Goal: Task Accomplishment & Management: Complete application form

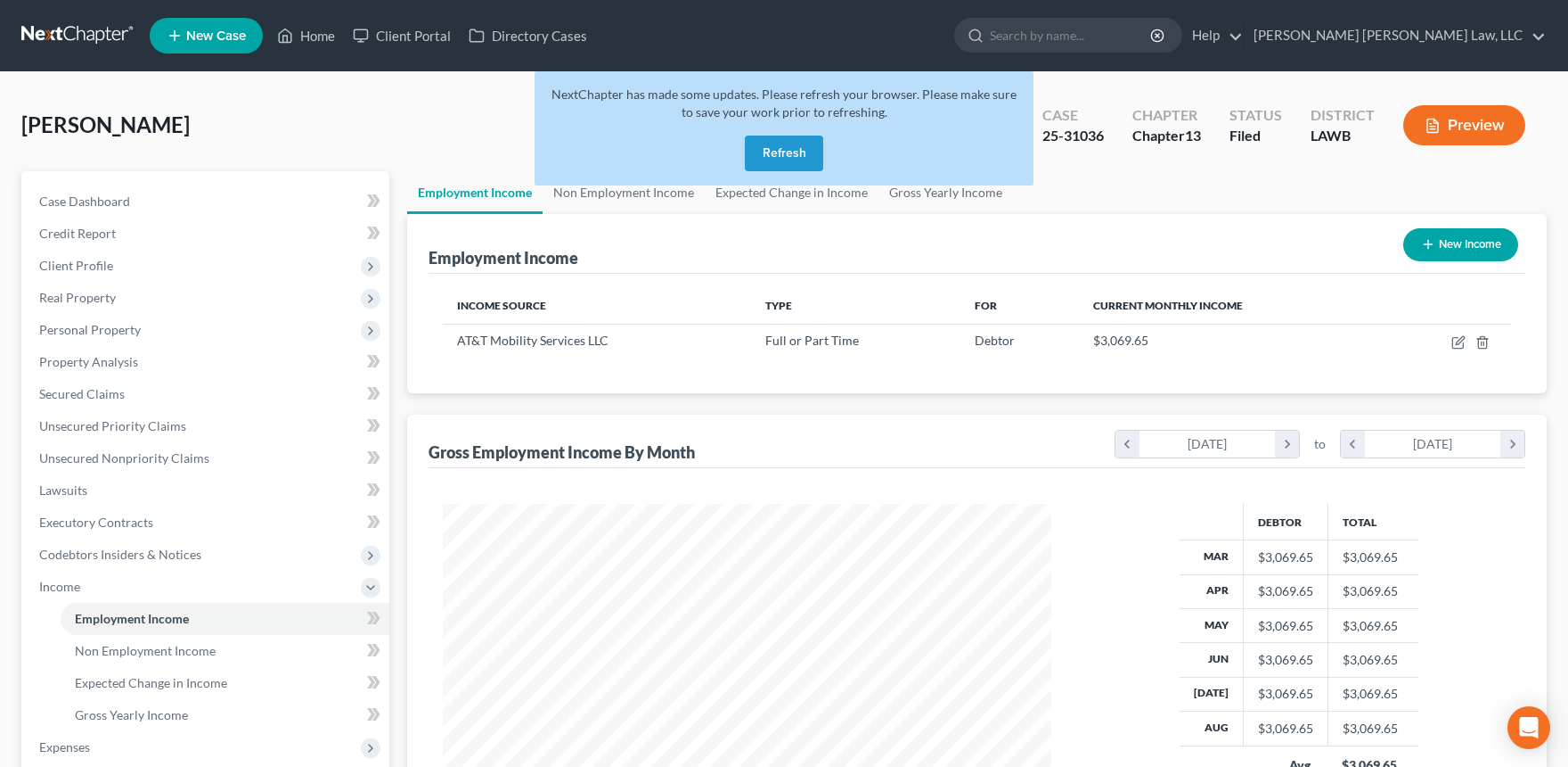
scroll to position [319, 643]
click at [781, 145] on button "Refresh" at bounding box center [784, 153] width 78 height 36
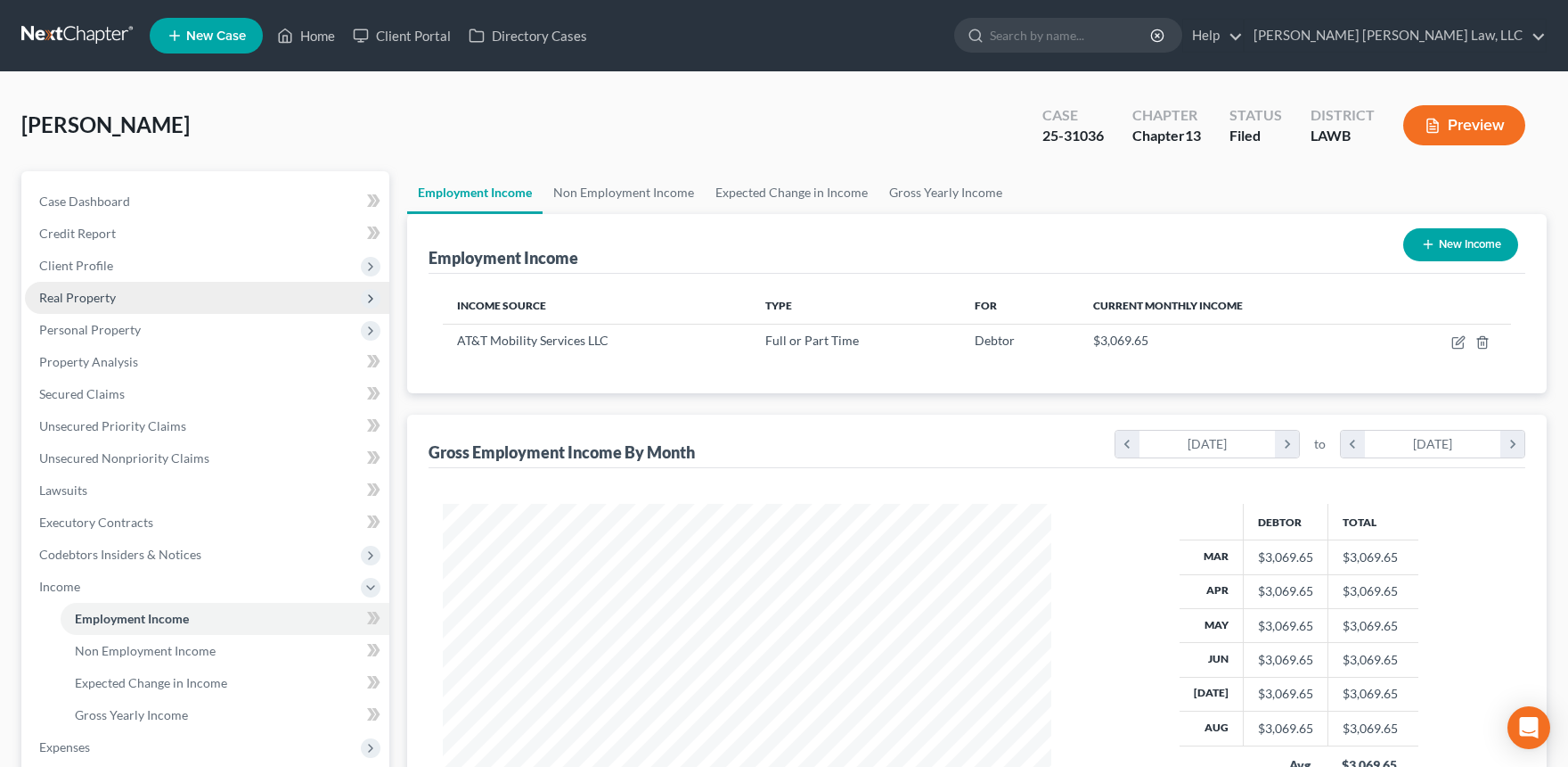
scroll to position [319, 643]
click at [101, 290] on span "Real Property" at bounding box center [77, 298] width 76 height 15
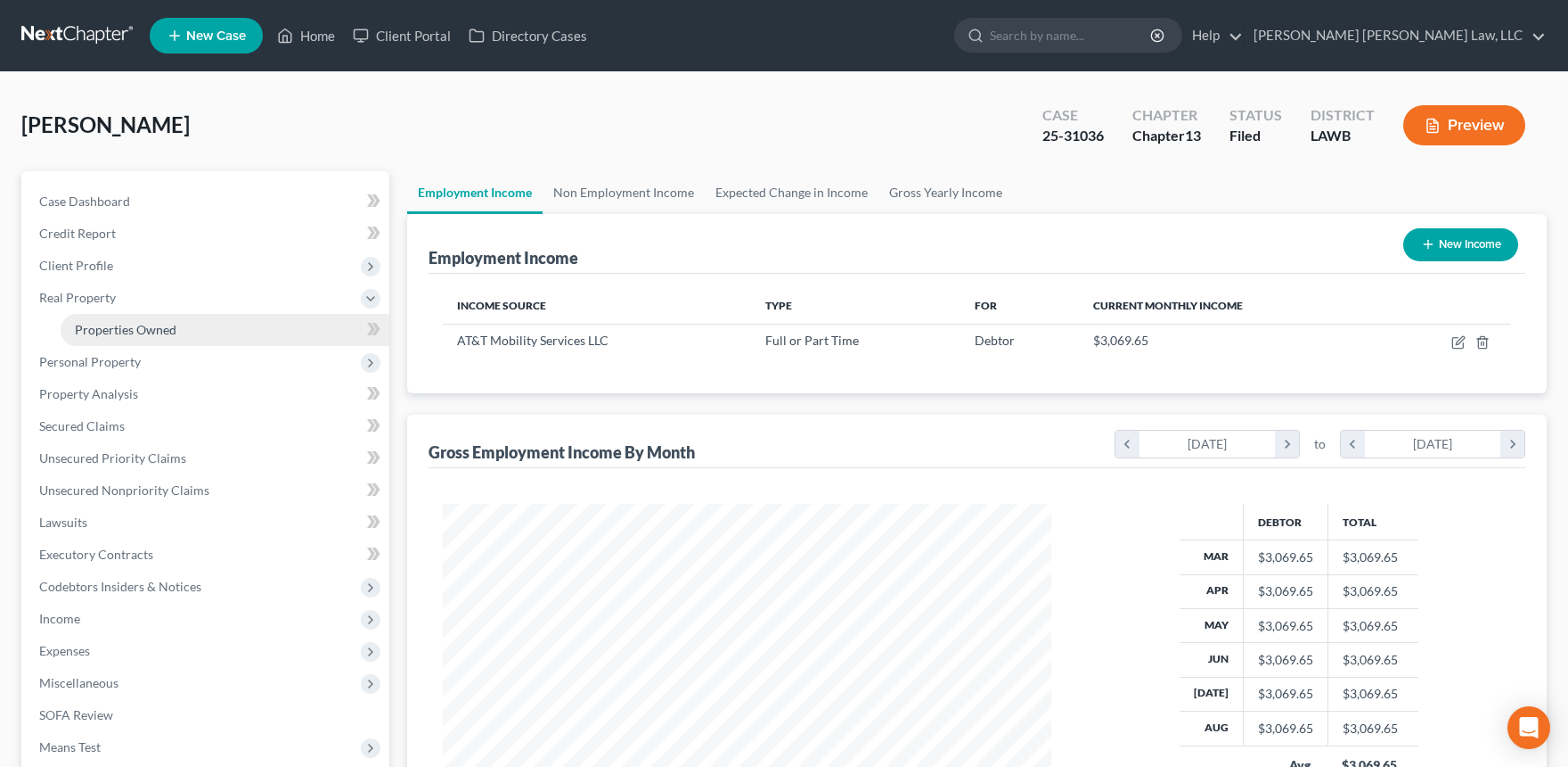
click at [131, 317] on link "Properties Owned" at bounding box center [225, 329] width 329 height 32
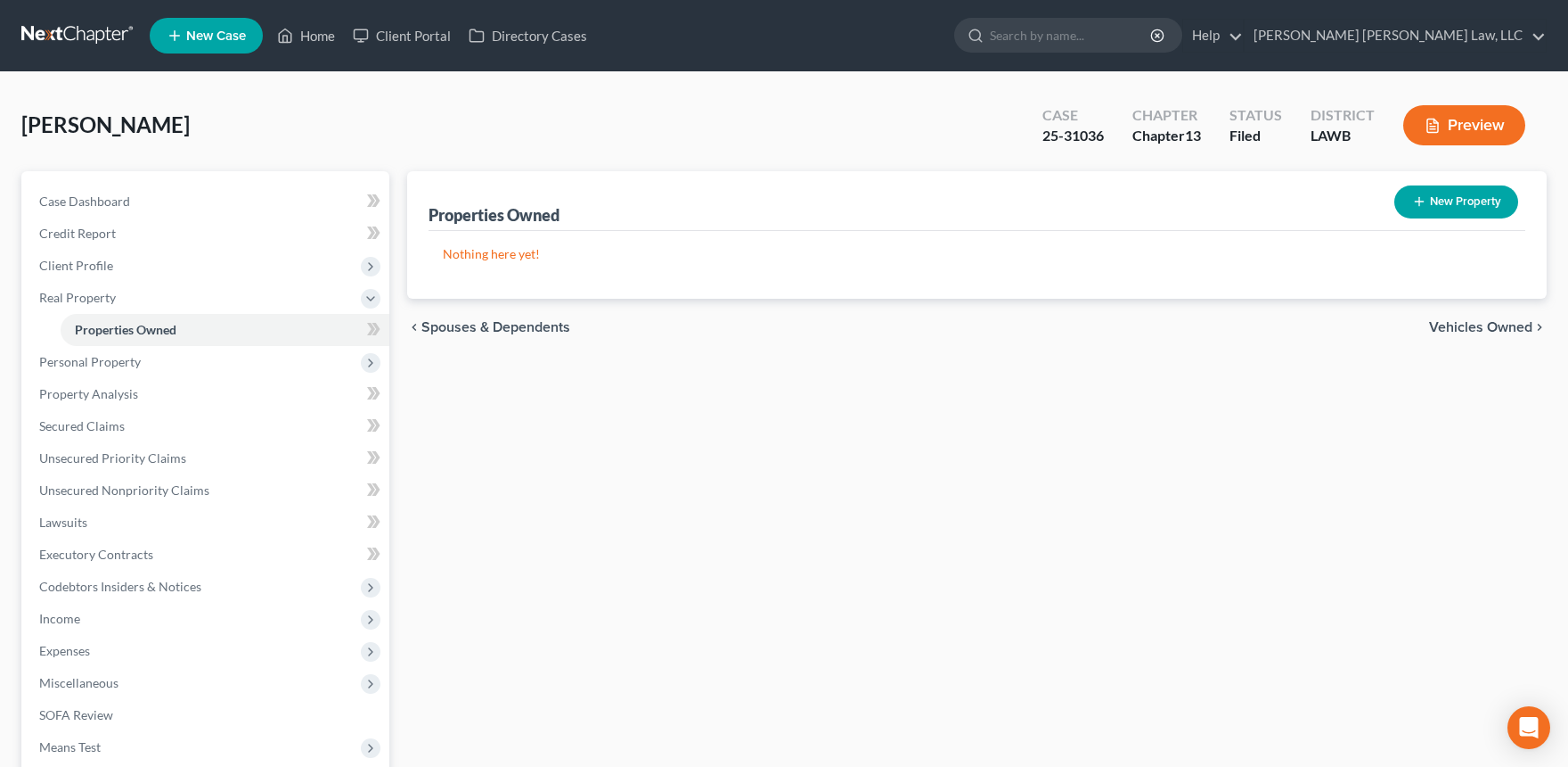
click at [66, 27] on link at bounding box center [78, 35] width 114 height 32
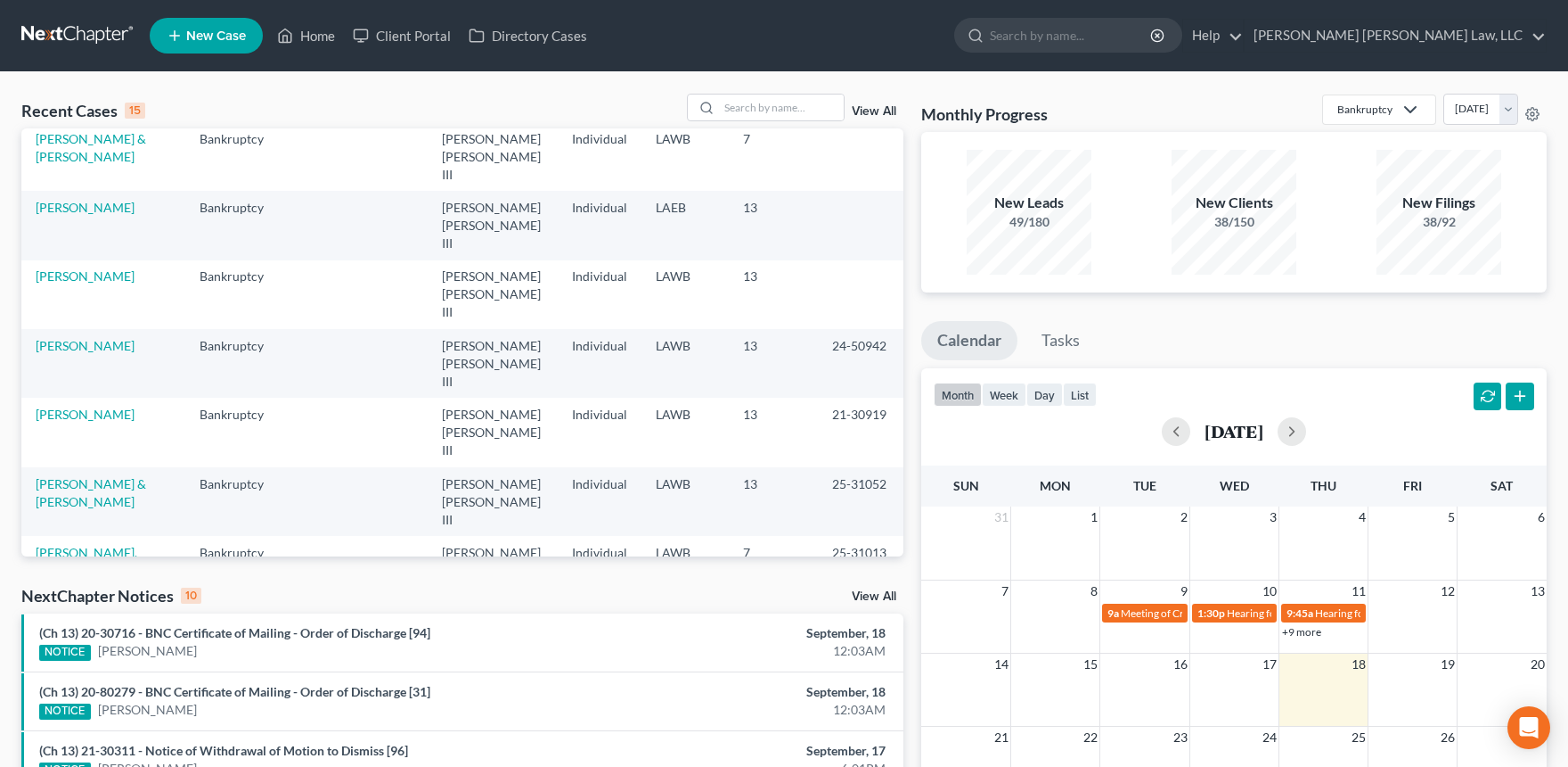
scroll to position [241, 0]
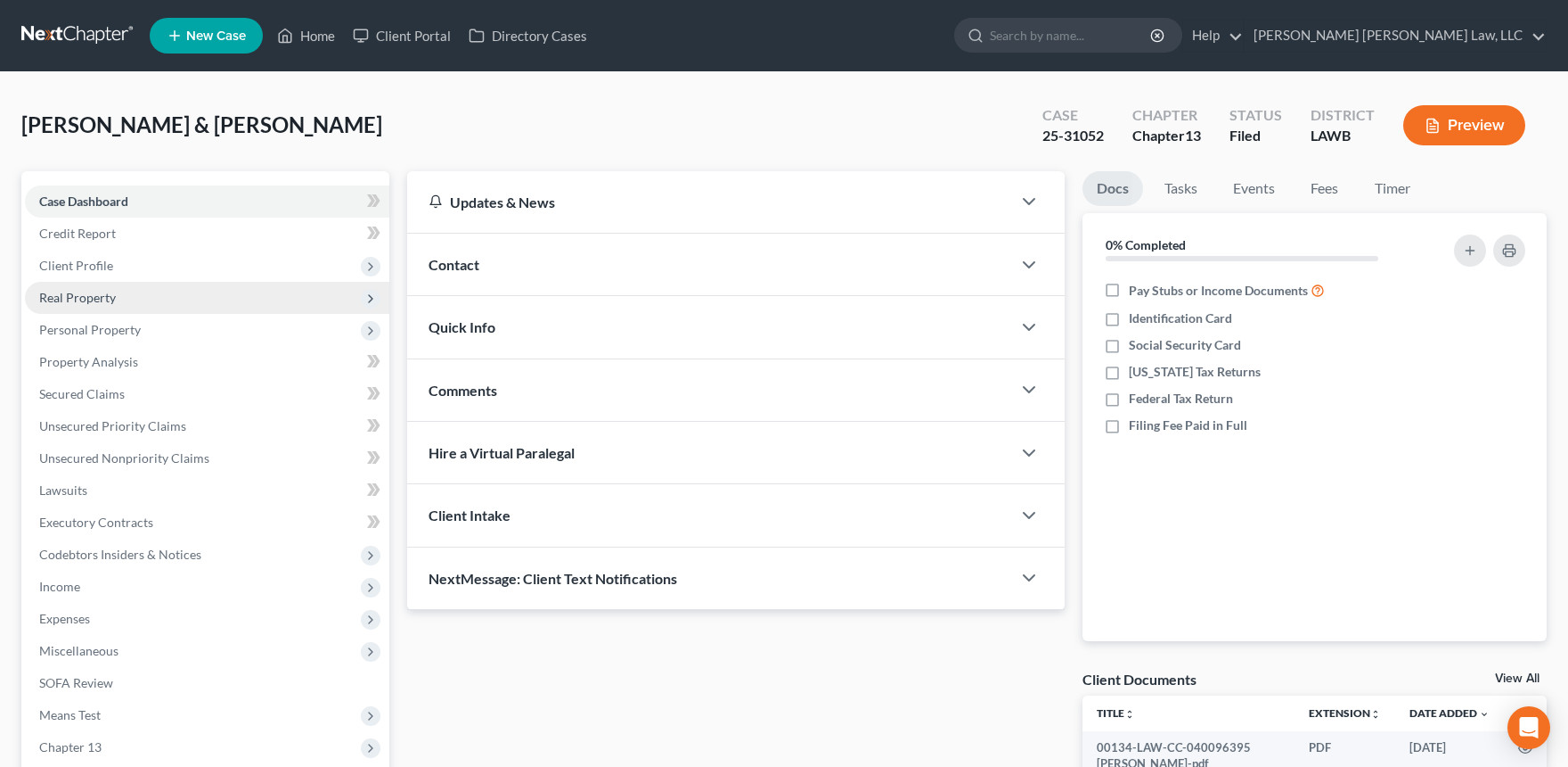
click at [181, 293] on span "Real Property" at bounding box center [207, 298] width 364 height 32
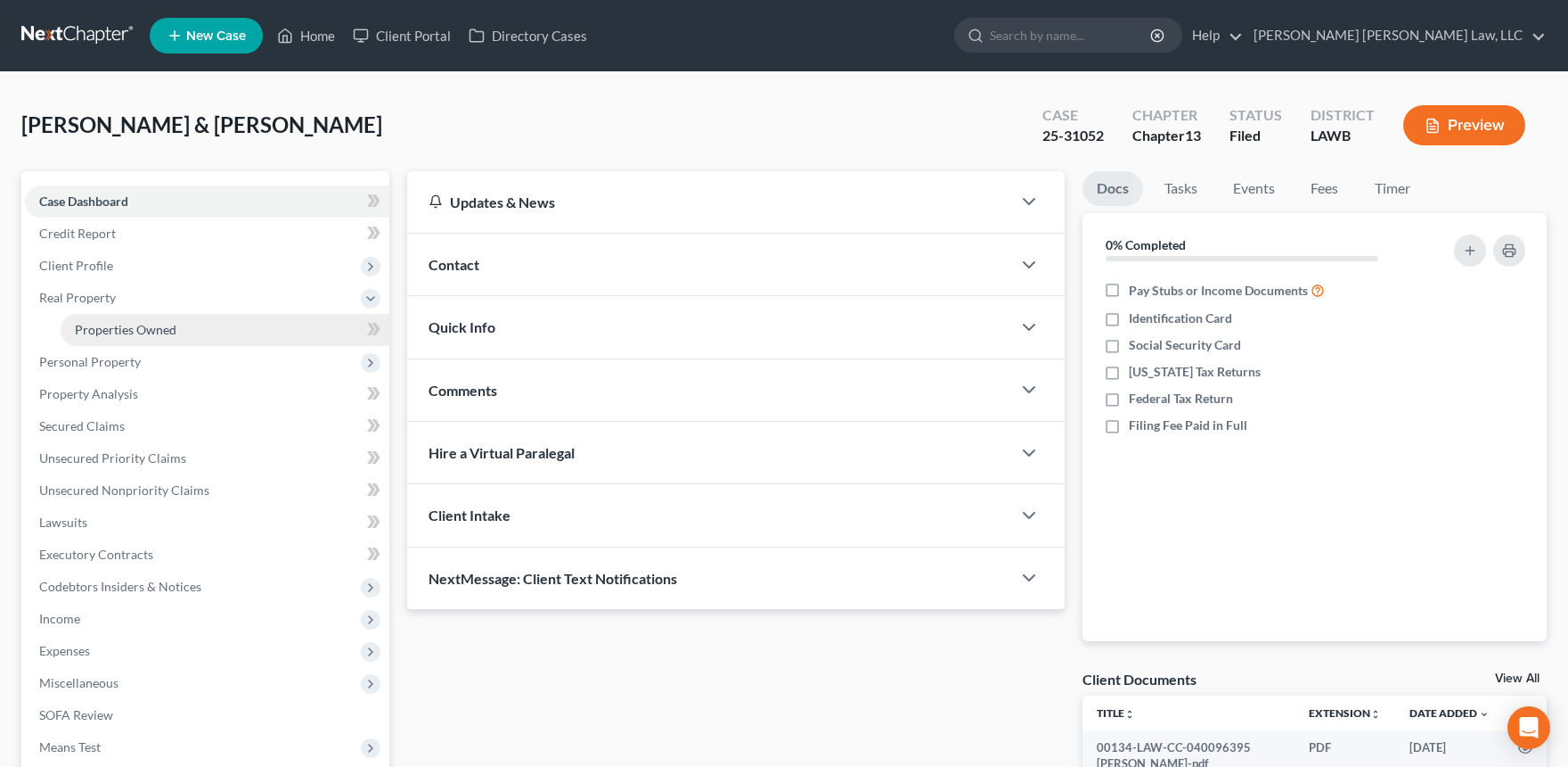
click at [165, 325] on span "Properties Owned" at bounding box center [126, 329] width 101 height 15
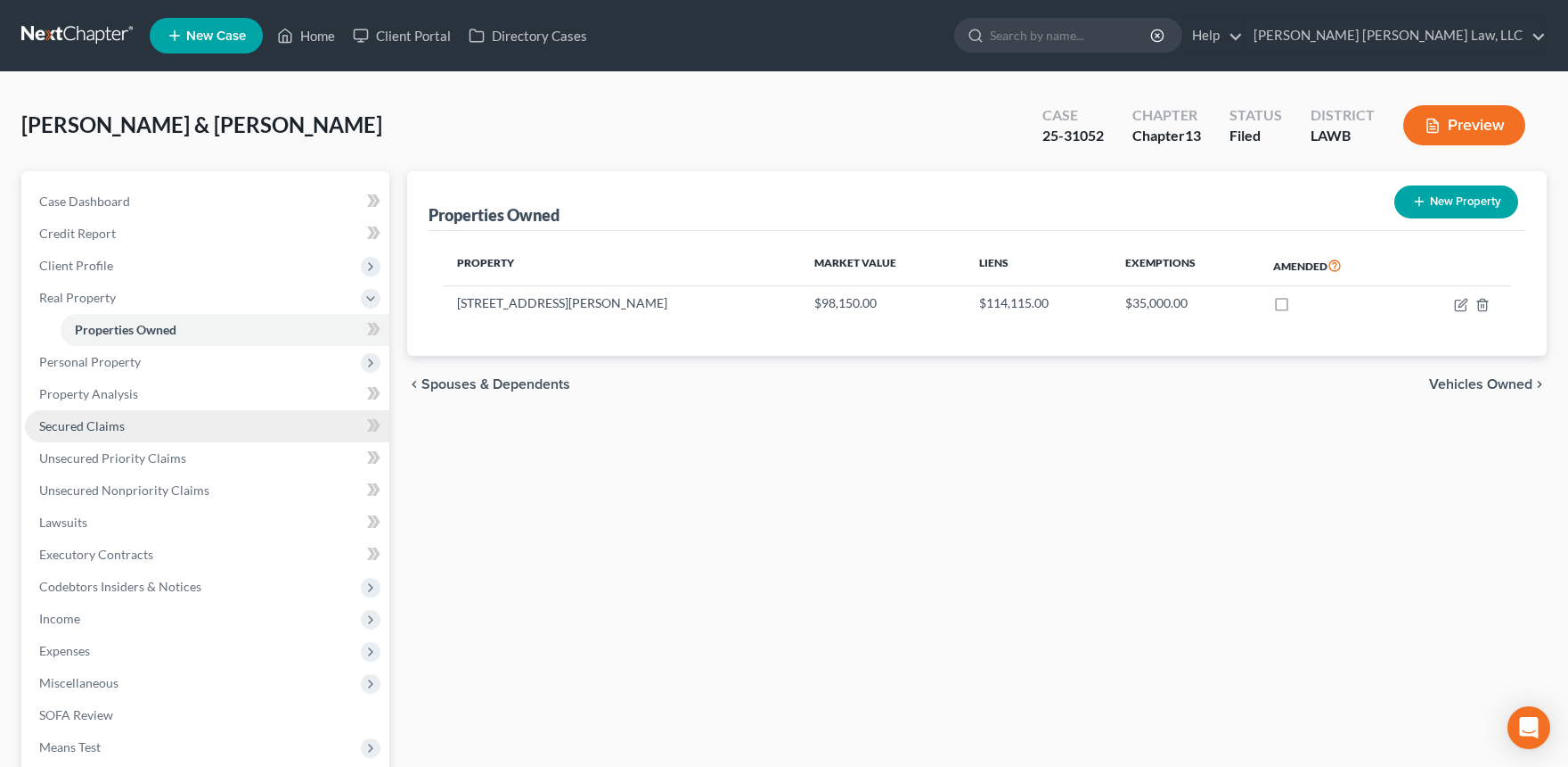
click at [117, 416] on link "Secured Claims" at bounding box center [207, 426] width 364 height 32
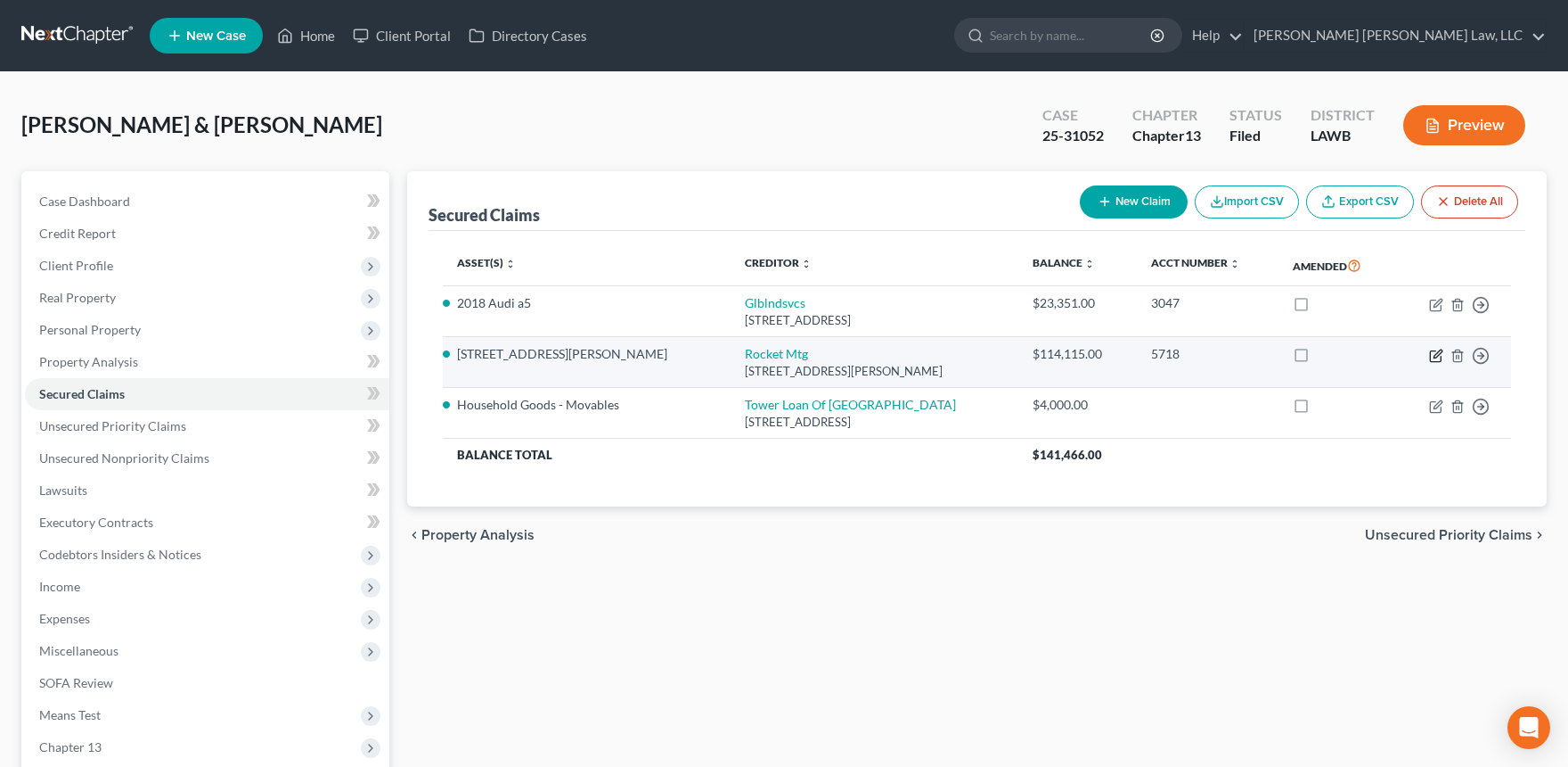
click at [1435, 355] on icon "button" at bounding box center [1438, 354] width 8 height 8
select select "23"
select select "1"
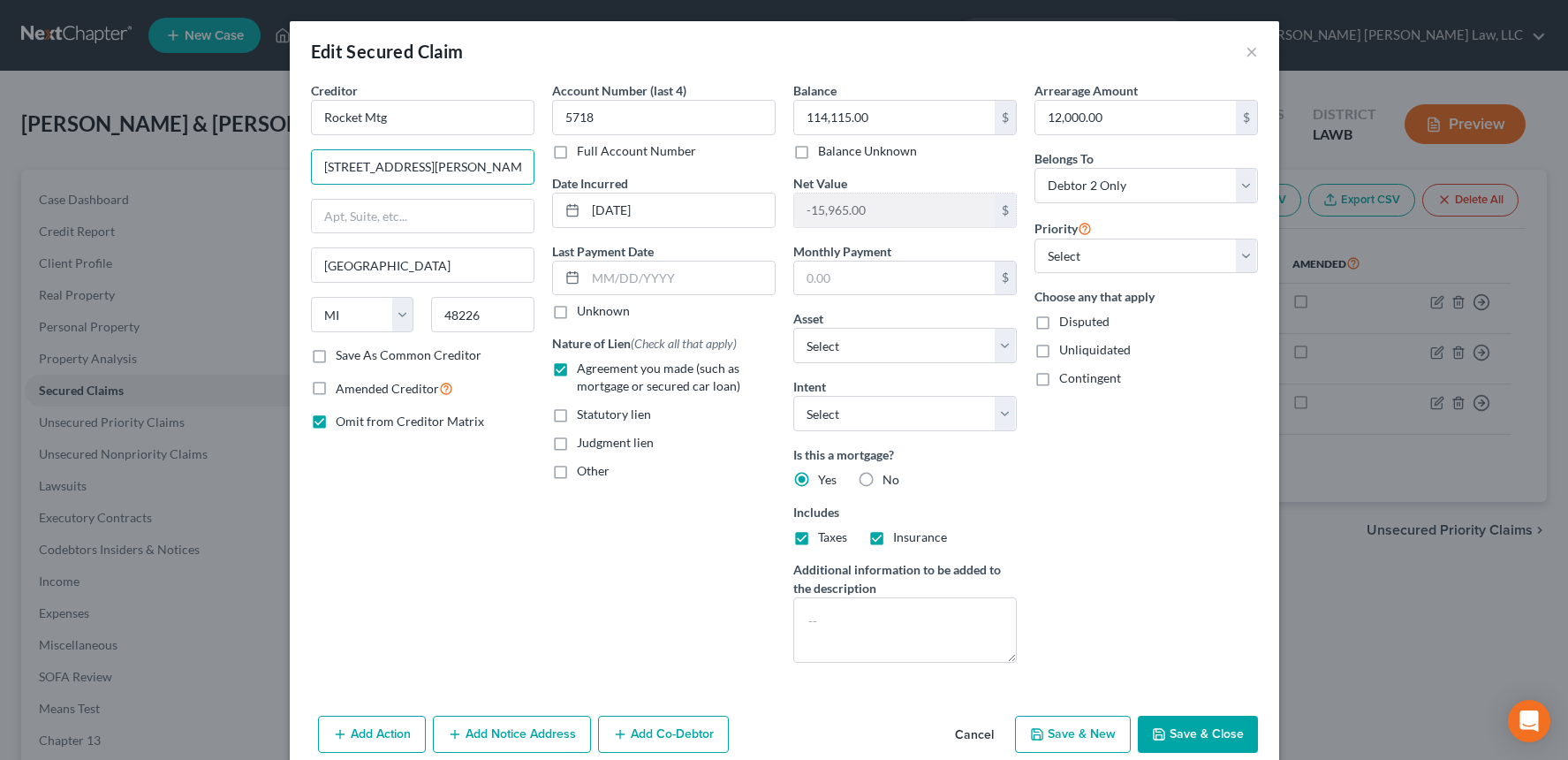
drag, startPoint x: 441, startPoint y: 167, endPoint x: 284, endPoint y: 167, distance: 157.0
click at [290, 167] on div "Creditor * Rocket Mtg 1050 Woodward Ave Detroit State AL AK AR AZ CA CO CT DE D…" at bounding box center [785, 394] width 990 height 627
drag, startPoint x: 430, startPoint y: 272, endPoint x: 308, endPoint y: 254, distance: 123.3
click at [312, 254] on input "Detroit" at bounding box center [423, 264] width 222 height 34
drag, startPoint x: 504, startPoint y: 321, endPoint x: 370, endPoint y: 309, distance: 134.5
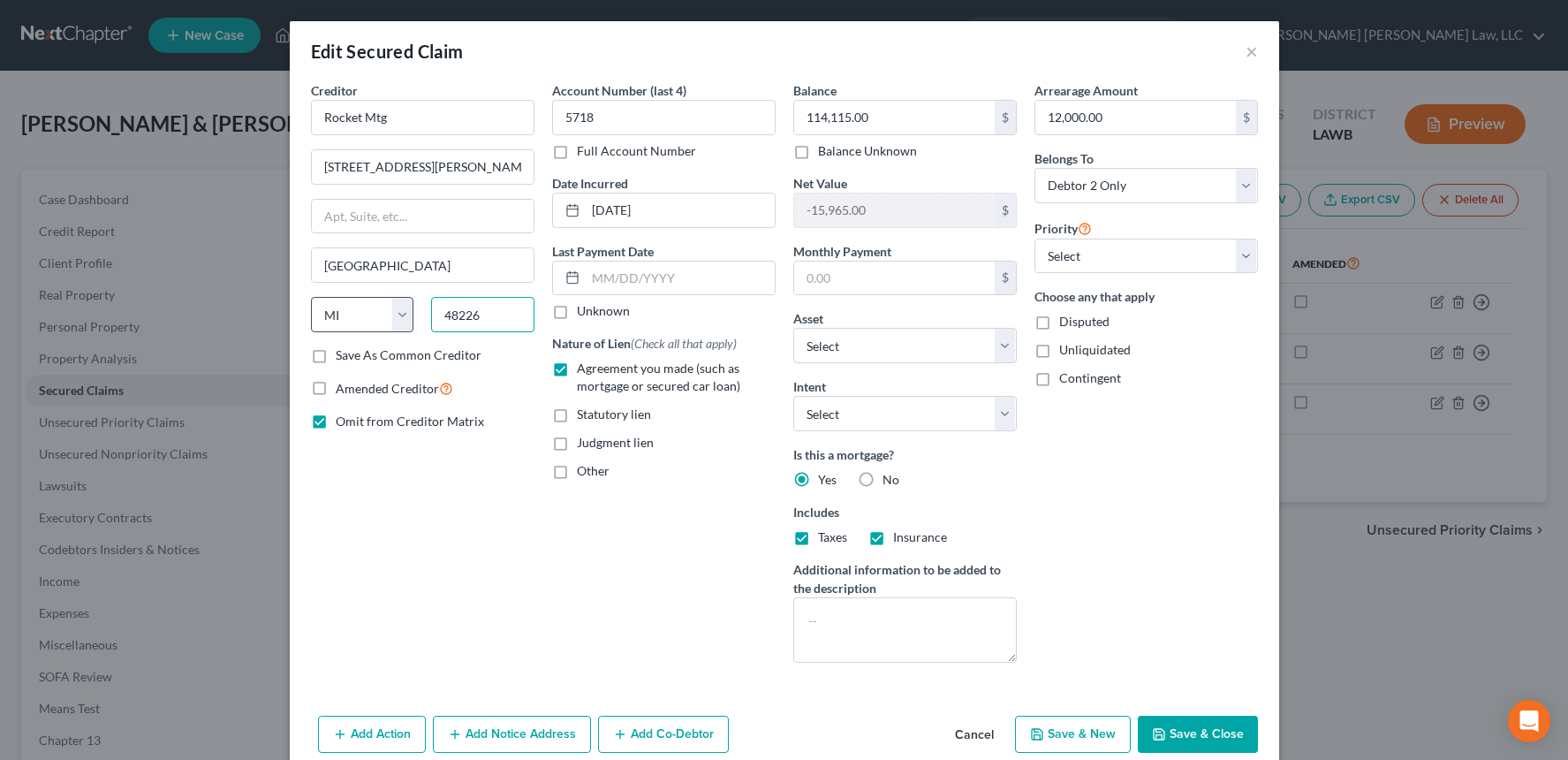
click at [370, 309] on div "State AL AK AR AZ CA CO CT DE DC FL GA GU HI ID IL IN IA KS KY LA ME MD MA MI M…" at bounding box center [423, 322] width 241 height 50
